Goal: Task Accomplishment & Management: Manage account settings

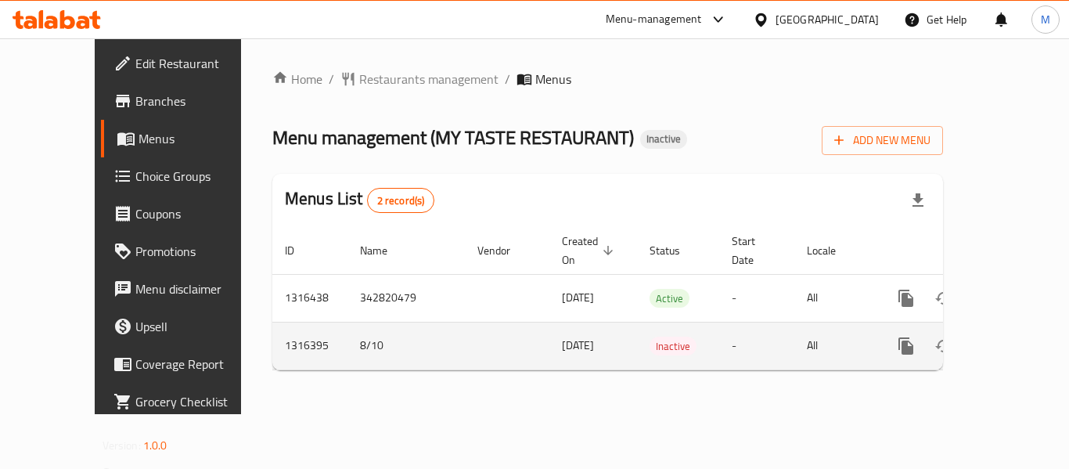
click at [1010, 337] on icon "enhanced table" at bounding box center [1019, 346] width 19 height 19
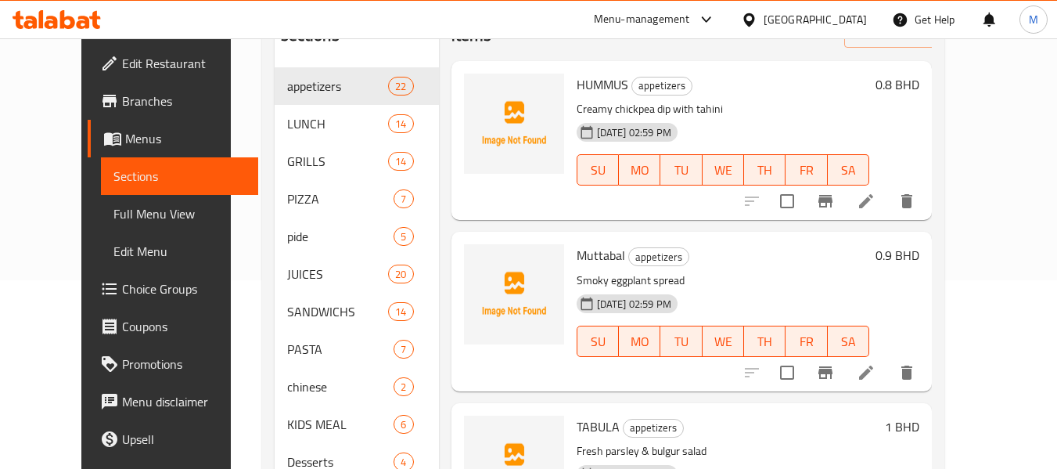
scroll to position [209, 0]
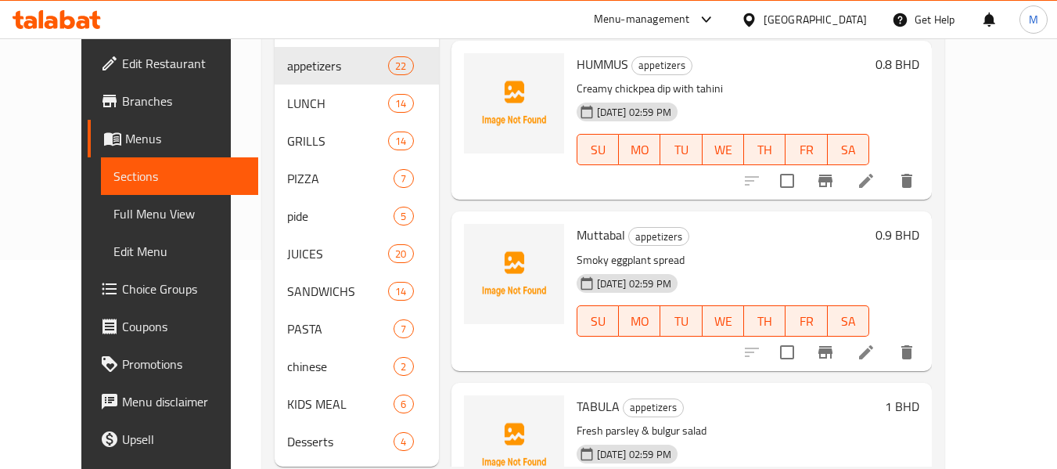
click at [113, 204] on span "Full Menu View" at bounding box center [179, 213] width 132 height 19
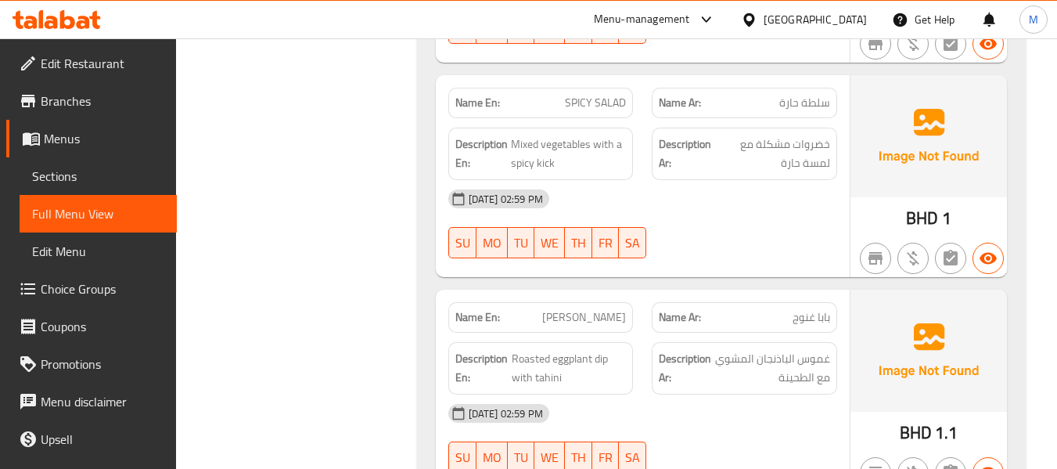
scroll to position [522, 0]
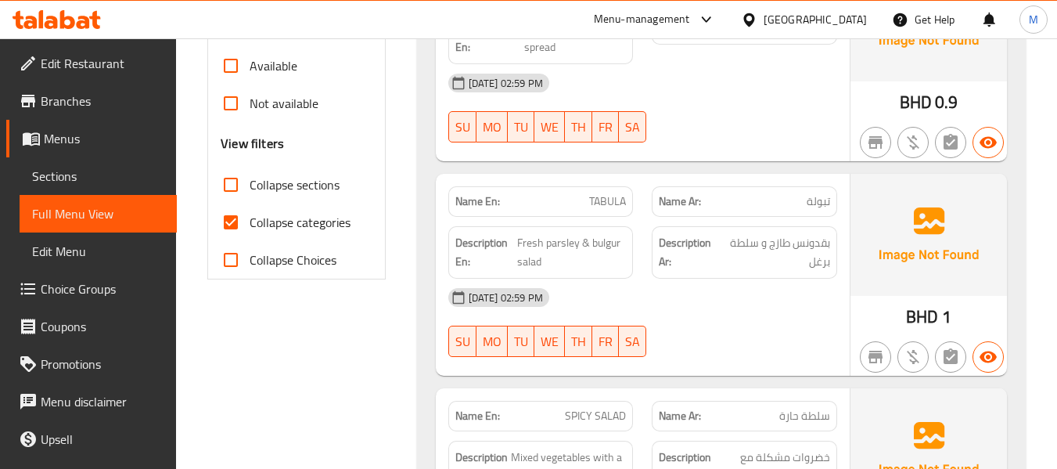
click at [243, 219] on input "Collapse categories" at bounding box center [231, 222] width 38 height 38
checkbox input "false"
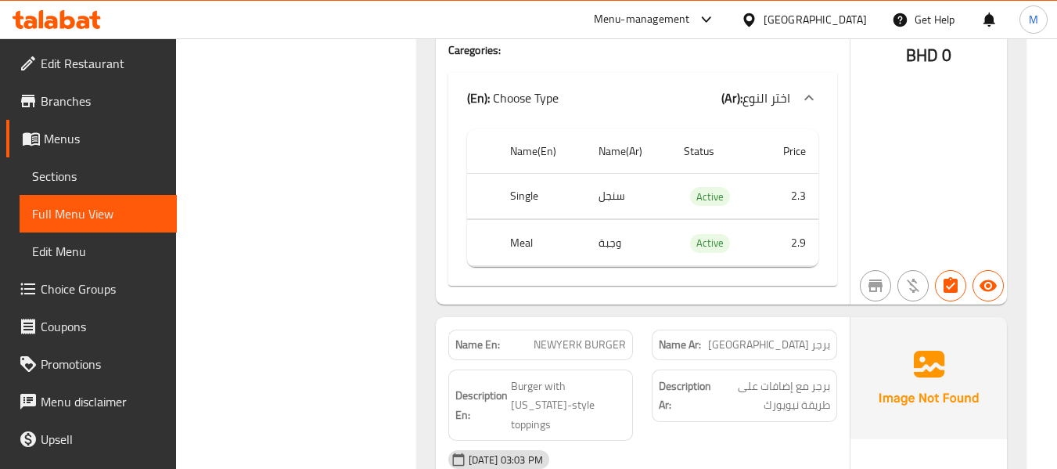
scroll to position [14694, 0]
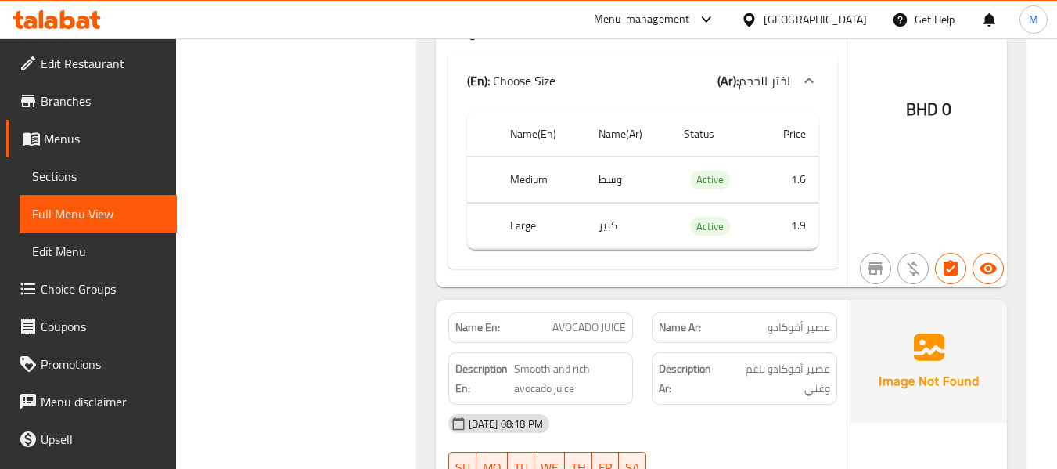
scroll to position [24460, 0]
